Goal: Task Accomplishment & Management: Manage account settings

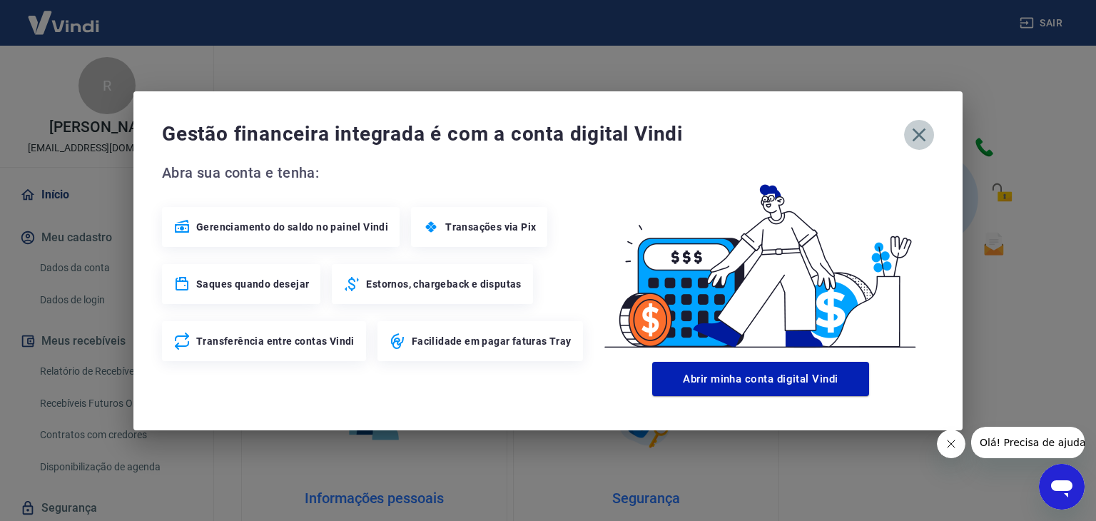
click at [916, 136] on icon "button" at bounding box center [920, 135] width 14 height 14
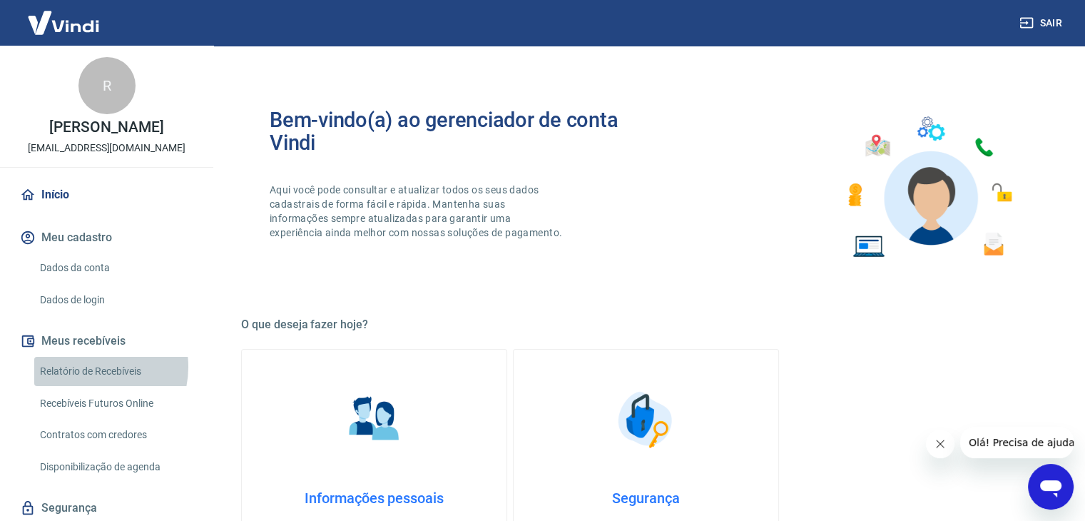
click at [91, 367] on link "Relatório de Recebíveis" at bounding box center [115, 371] width 162 height 29
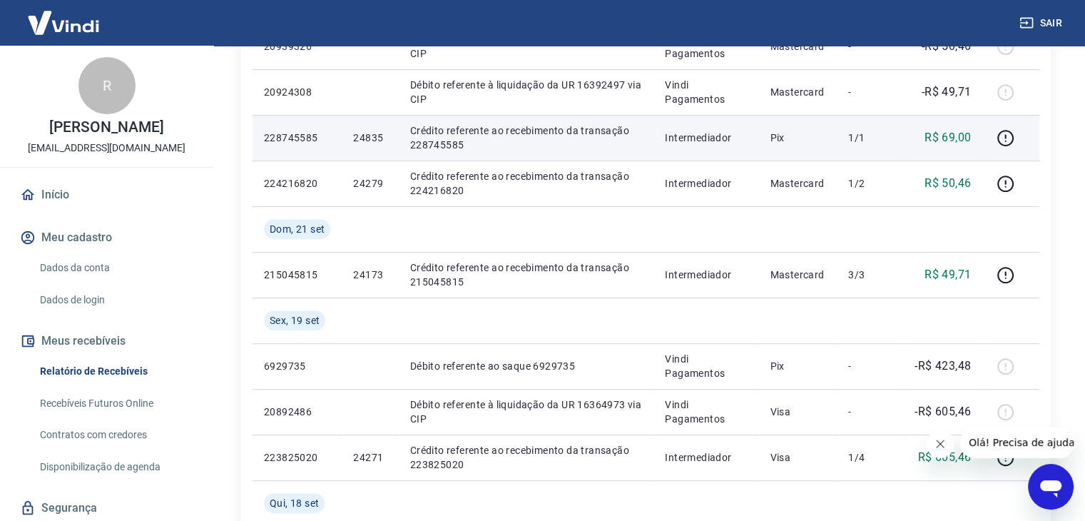
scroll to position [500, 0]
